Goal: Information Seeking & Learning: Learn about a topic

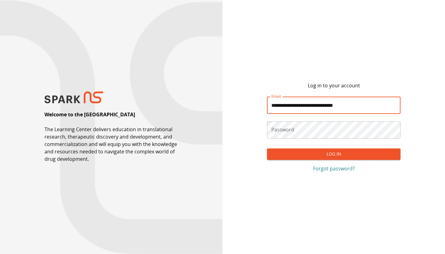
type input "**********"
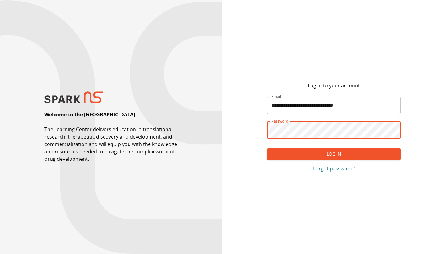
click at [334, 154] on button "Log In" at bounding box center [333, 154] width 133 height 11
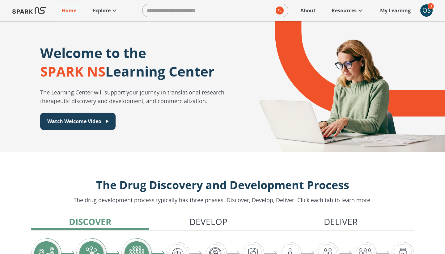
click at [112, 13] on icon at bounding box center [114, 10] width 7 height 7
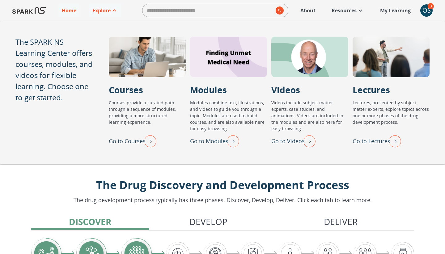
click at [360, 141] on p "Go to Lectures" at bounding box center [371, 141] width 38 height 8
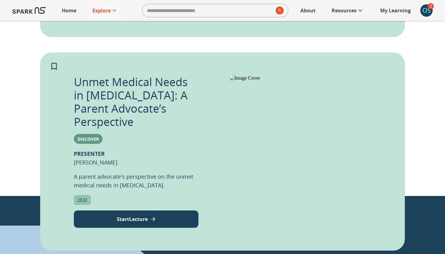
scroll to position [330, 0]
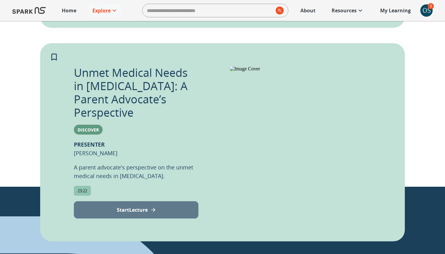
click at [173, 201] on button "Start Lecture" at bounding box center [136, 209] width 124 height 17
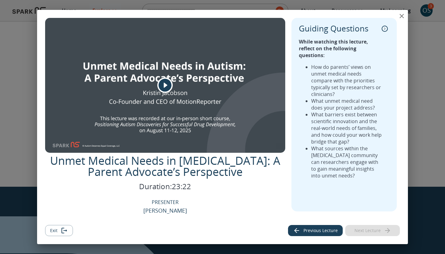
click at [384, 26] on icon "collapse" at bounding box center [384, 29] width 6 height 6
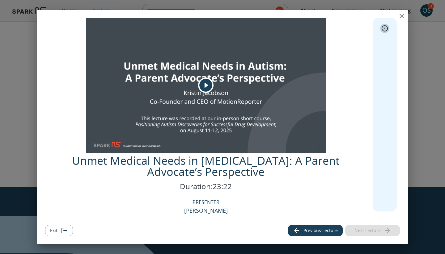
click at [385, 27] on icon "expand" at bounding box center [385, 28] width 2 height 2
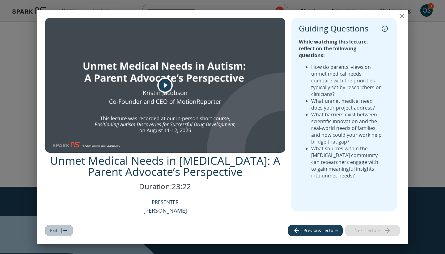
click at [58, 232] on button "Exit" at bounding box center [59, 230] width 28 height 11
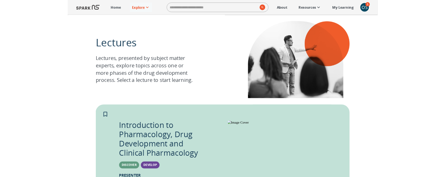
scroll to position [399, 0]
